Goal: Transaction & Acquisition: Purchase product/service

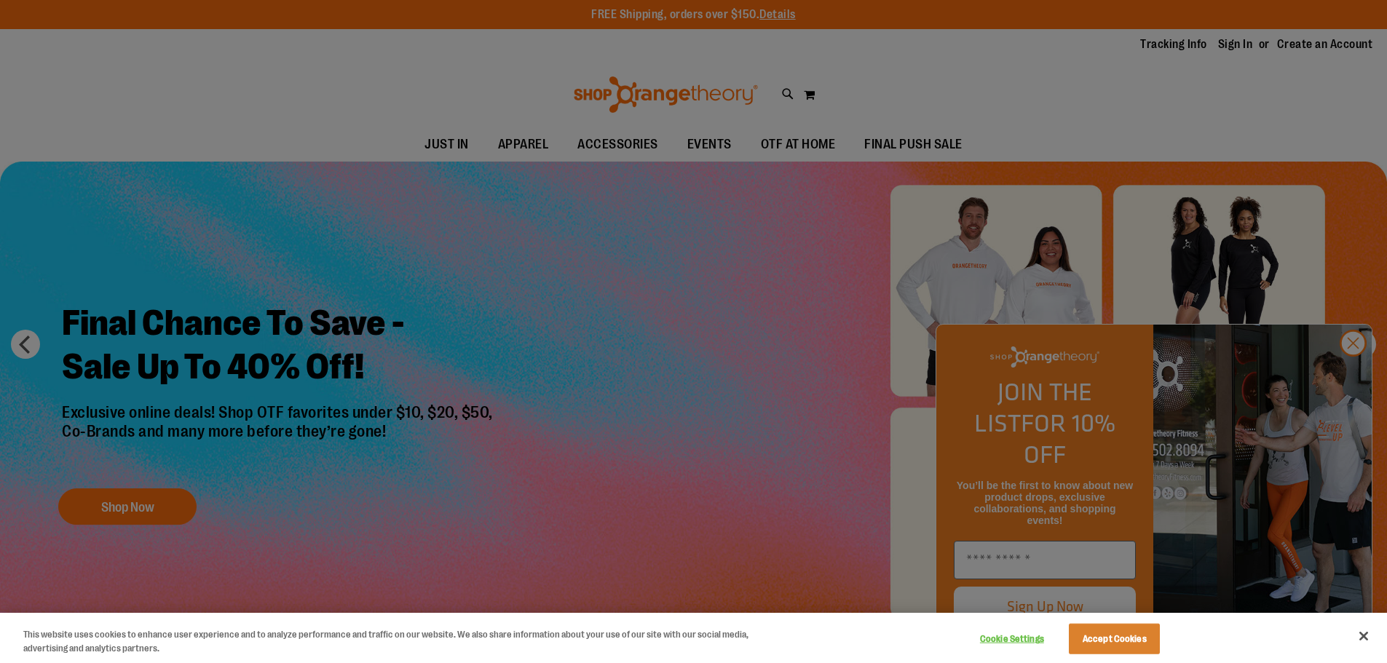
click at [628, 144] on div at bounding box center [693, 331] width 1387 height 663
click at [1357, 373] on div at bounding box center [693, 331] width 1387 height 663
click at [1369, 630] on button "Close" at bounding box center [1364, 636] width 32 height 32
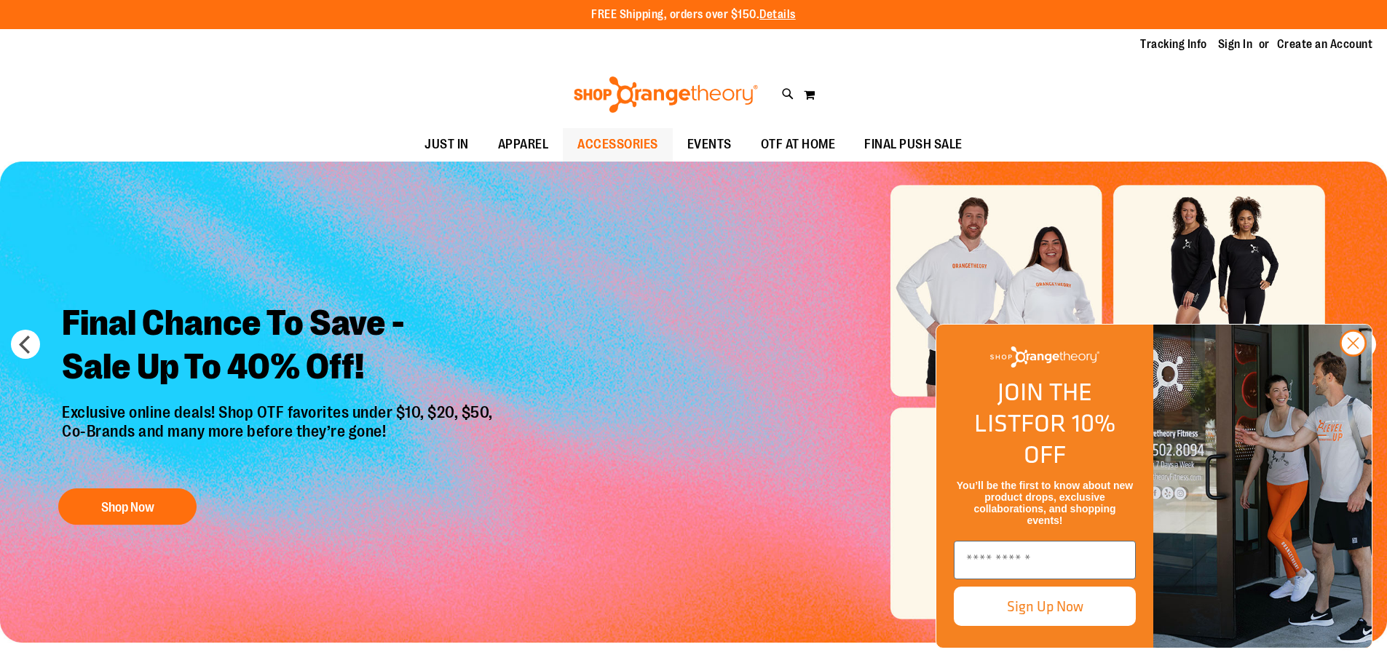
click at [607, 141] on span "ACCESSORIES" at bounding box center [617, 144] width 81 height 33
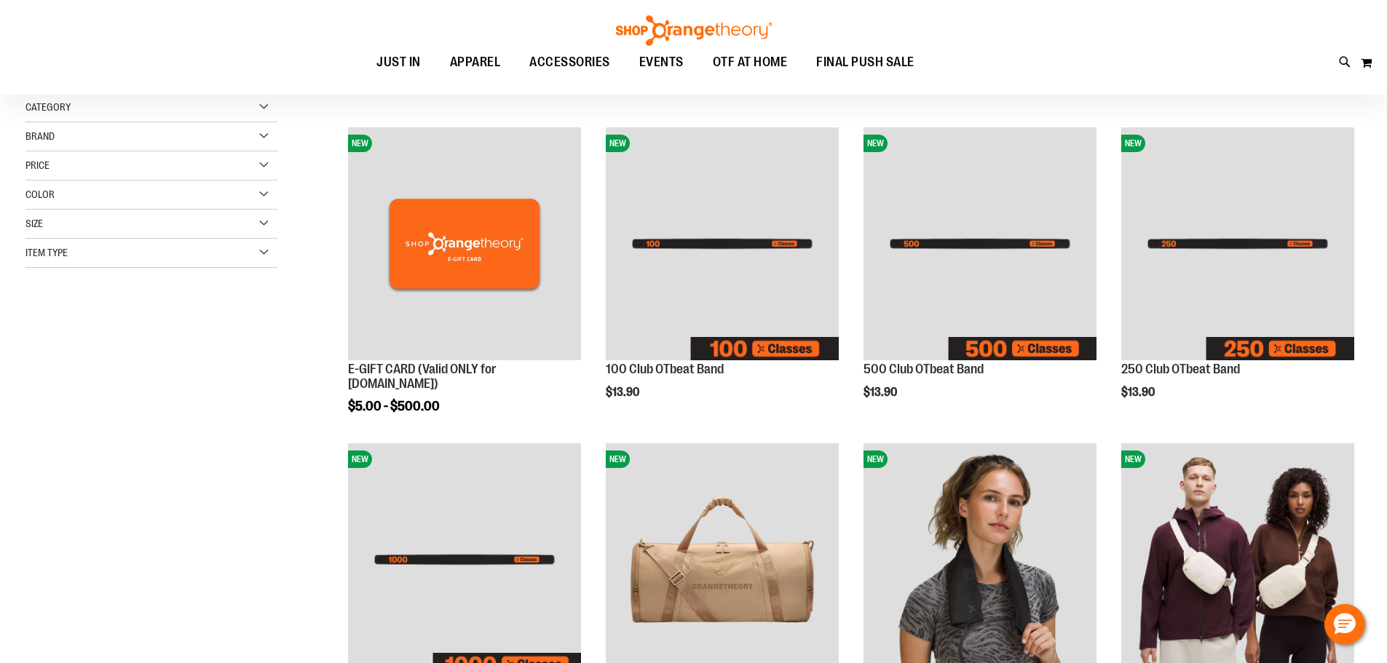
scroll to position [72, 0]
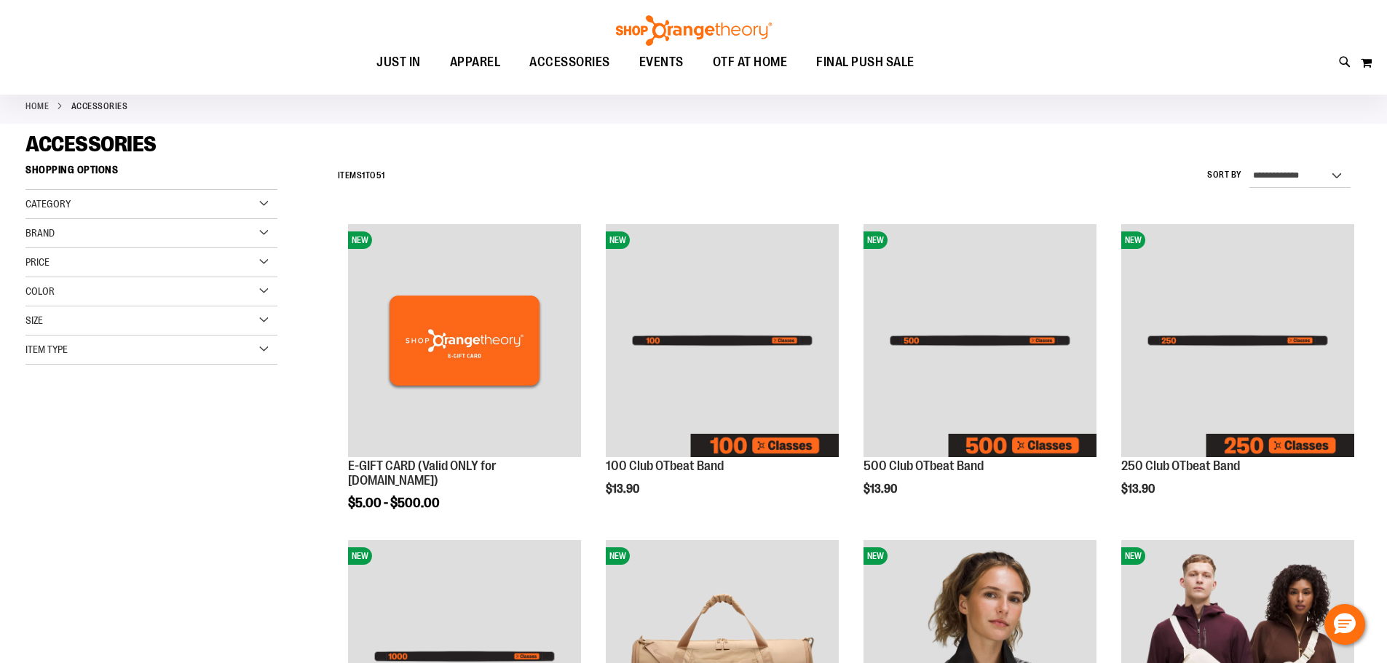
click at [272, 202] on div "Category" at bounding box center [151, 204] width 252 height 29
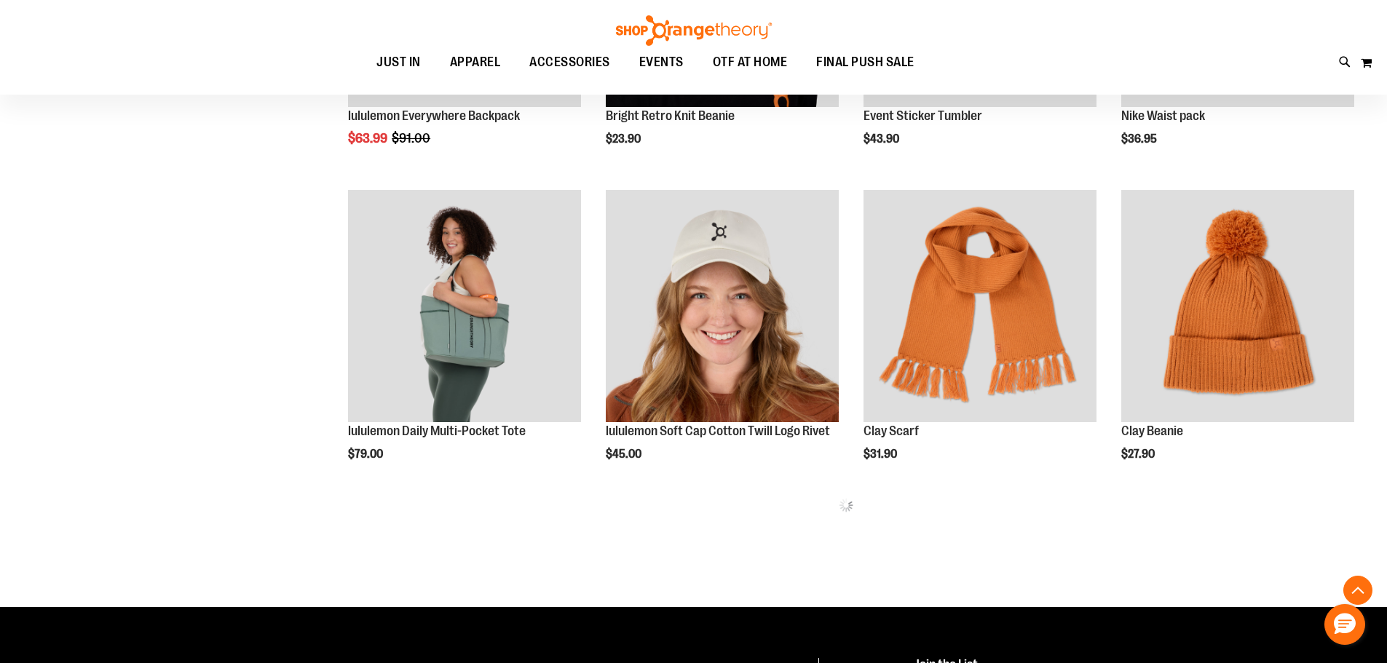
scroll to position [1528, 0]
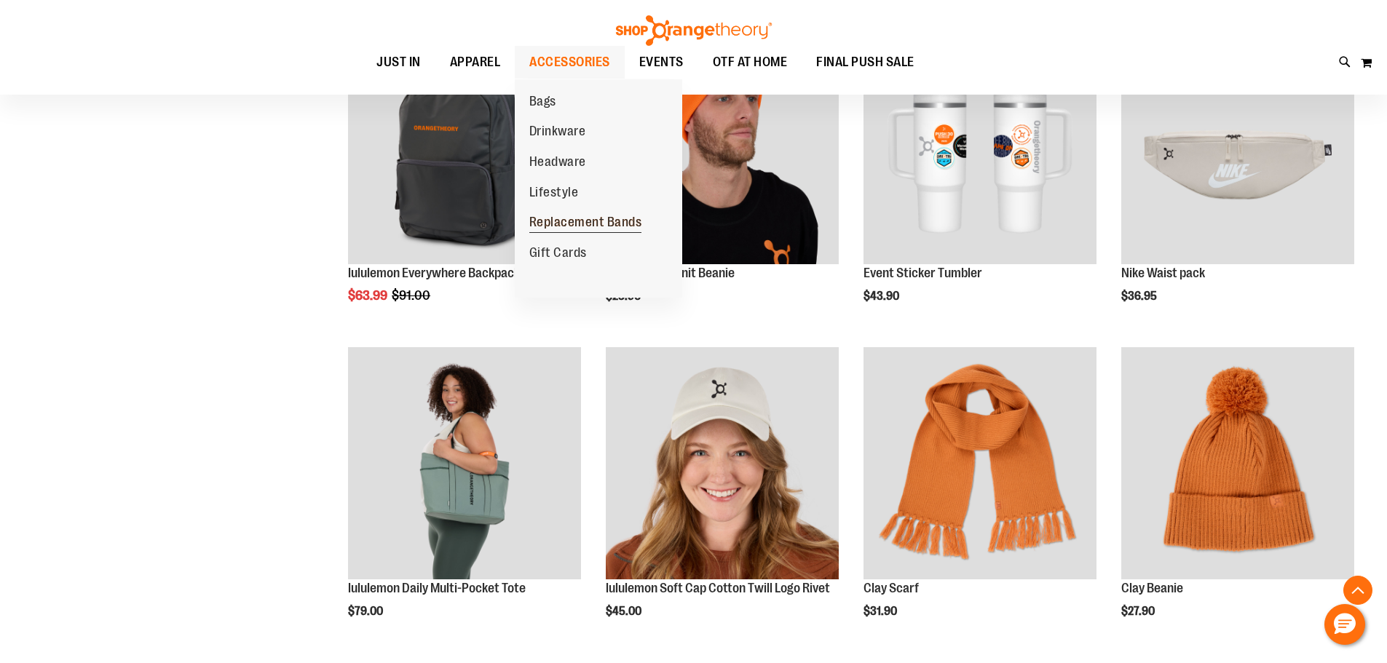
click at [570, 228] on span "Replacement Bands" at bounding box center [585, 224] width 113 height 18
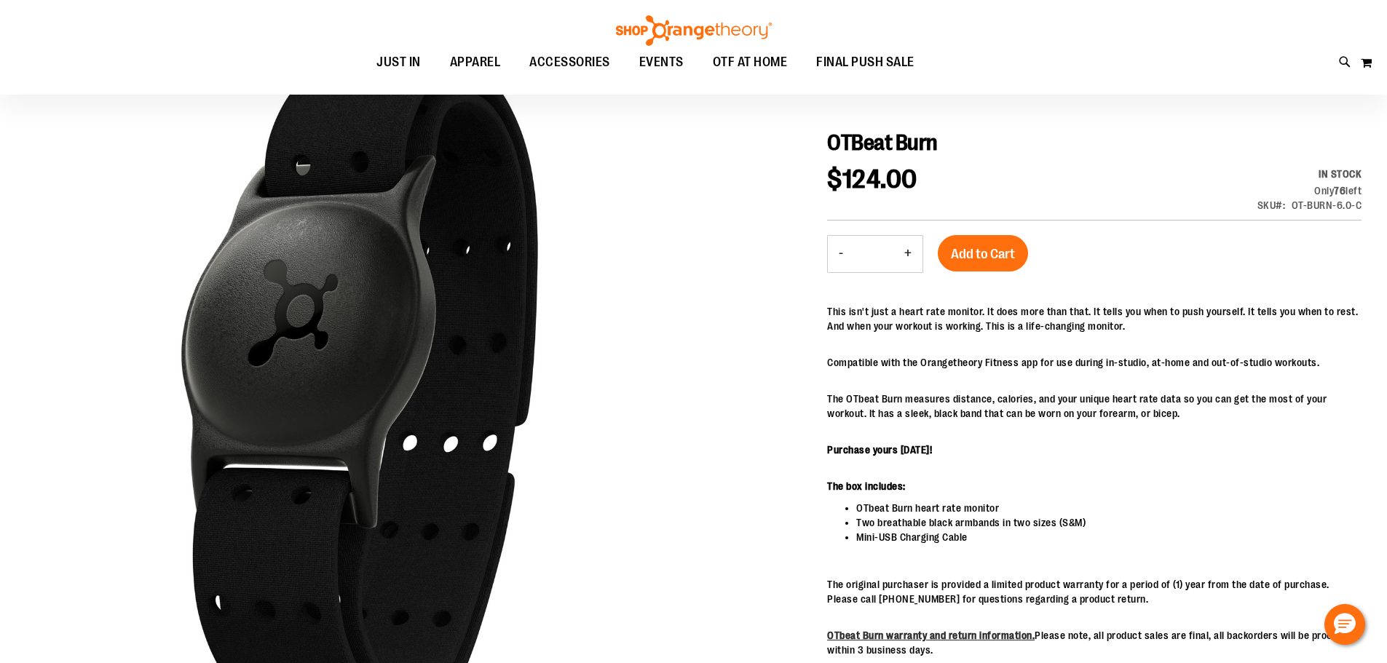
scroll to position [145, 0]
